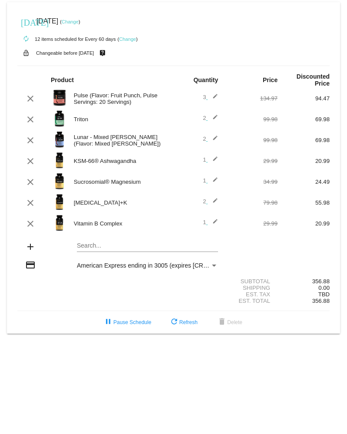
click at [99, 250] on mat-card "today Sep 12 2025 ( Change ) autorenew 12 items scheduled for Every 60 days ( C…" at bounding box center [173, 168] width 333 height 332
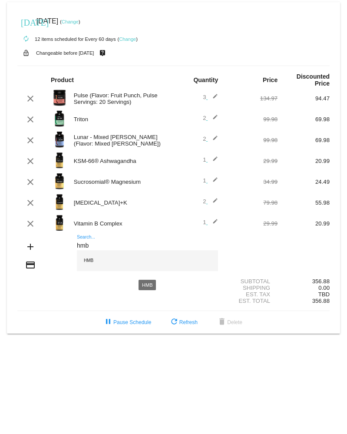
type input "hmb"
click at [95, 264] on div "HMB" at bounding box center [147, 260] width 141 height 21
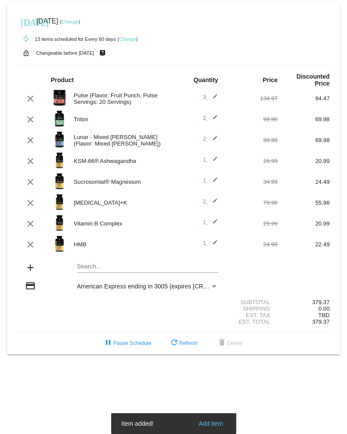
click at [57, 247] on img at bounding box center [59, 243] width 17 height 17
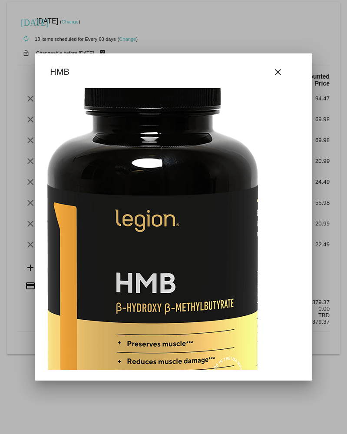
scroll to position [0, 110]
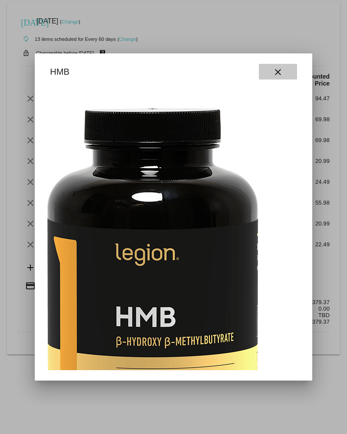
click at [279, 71] on mat-icon "close" at bounding box center [278, 72] width 10 height 10
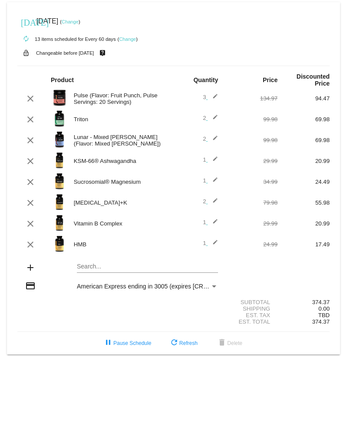
click at [215, 65] on mat-icon "edit" at bounding box center [213, 245] width 10 height 10
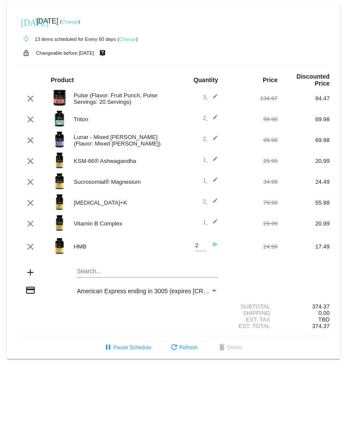
type input "2"
click at [203, 65] on input "2" at bounding box center [201, 246] width 11 height 7
click at [214, 65] on mat-icon "send" at bounding box center [213, 247] width 10 height 10
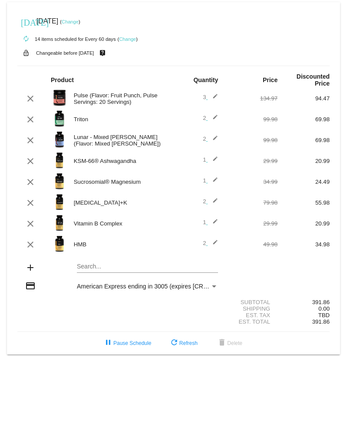
click at [63, 65] on img at bounding box center [59, 139] width 17 height 17
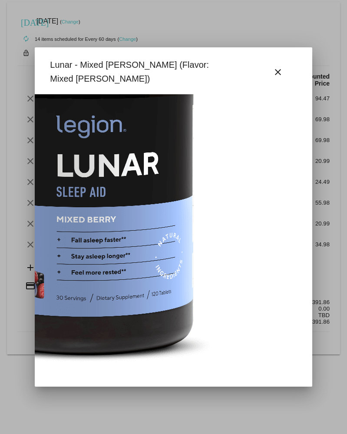
scroll to position [0, 178]
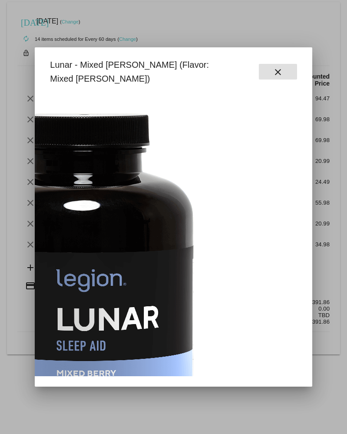
click at [280, 65] on mat-icon "close" at bounding box center [278, 72] width 10 height 10
